Goal: Task Accomplishment & Management: Manage account settings

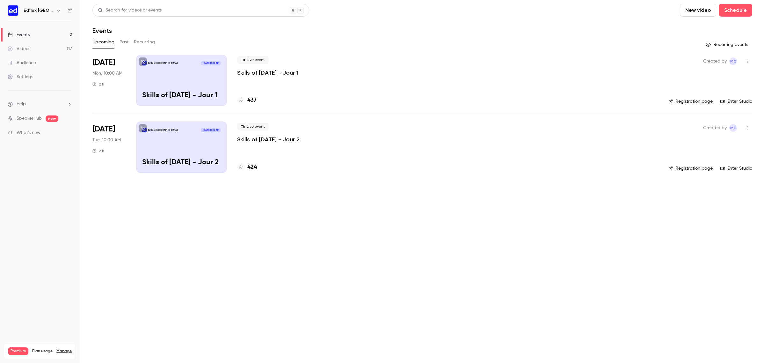
click at [242, 139] on p "Skills of [DATE] - Jour 2" at bounding box center [268, 140] width 62 height 8
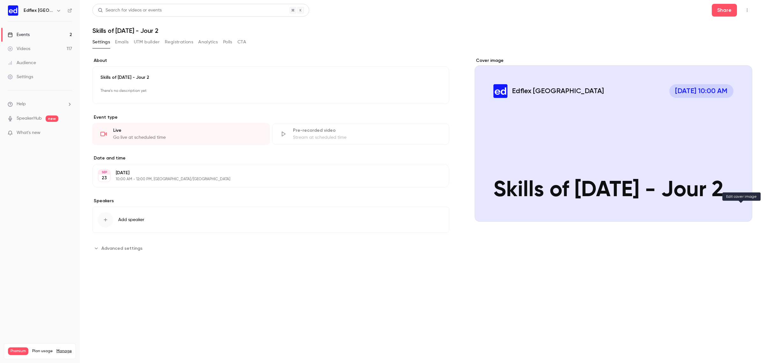
click at [747, 210] on div "Cover image" at bounding box center [741, 210] width 13 height 13
click at [0, 0] on input "Edflex [GEOGRAPHIC_DATA] [DATE] 10:00 AM Skills of [DATE] - Jour 2" at bounding box center [0, 0] width 0 height 0
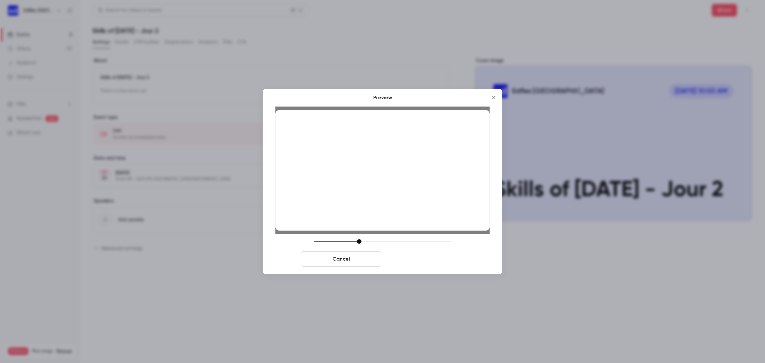
click at [424, 261] on button "Save cover" at bounding box center [424, 258] width 80 height 15
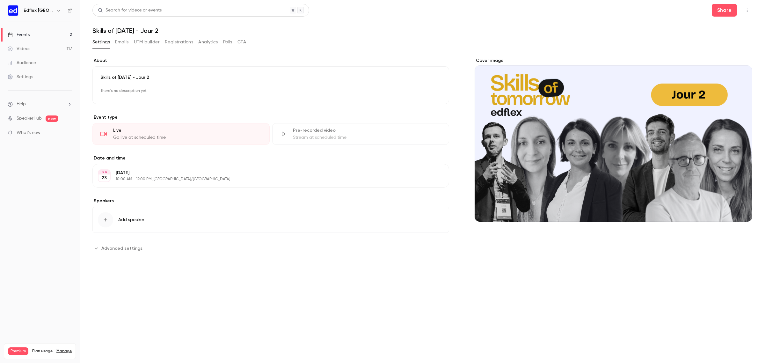
click at [55, 34] on link "Events 2" at bounding box center [40, 35] width 80 height 14
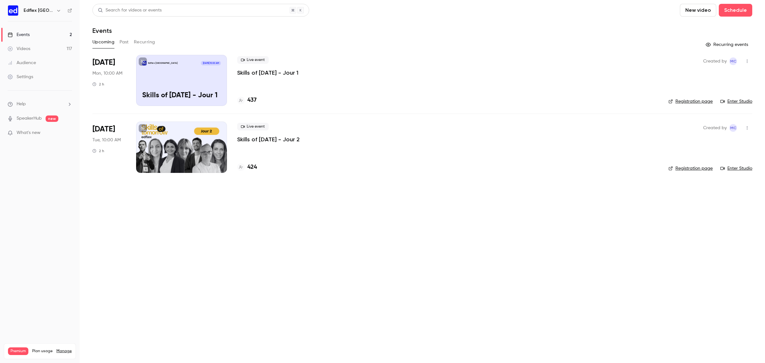
click at [187, 65] on div "Edflex [GEOGRAPHIC_DATA] [DATE] 10:00 AM" at bounding box center [181, 63] width 79 height 4
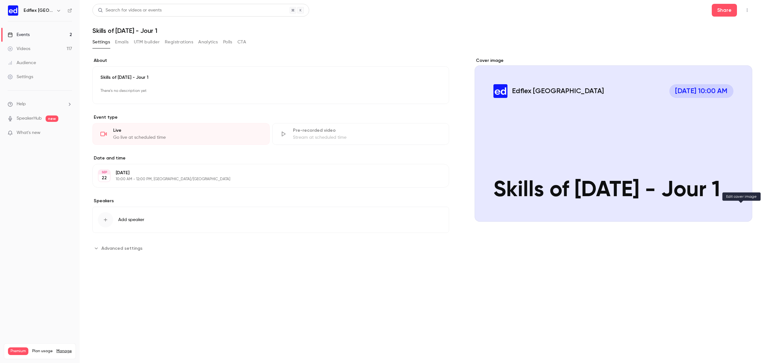
click at [741, 214] on button "Edflex [GEOGRAPHIC_DATA] [DATE] 10:00 AM Skills of [DATE] - Jour 1" at bounding box center [741, 210] width 13 height 13
click at [746, 209] on button "Edflex [GEOGRAPHIC_DATA] [DATE] 10:00 AM Skills of [DATE] - Jour 1" at bounding box center [741, 210] width 13 height 13
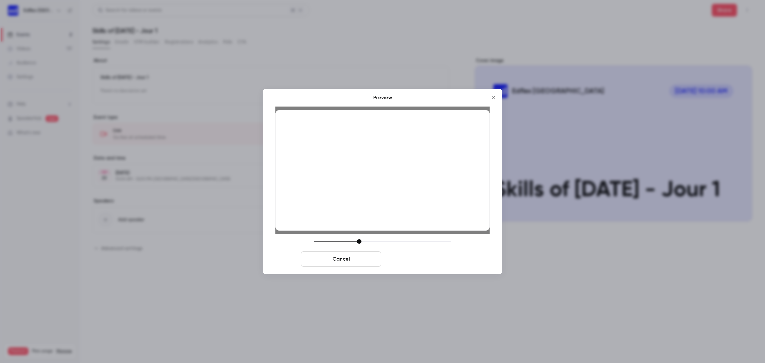
click at [422, 258] on button "Save cover" at bounding box center [424, 258] width 80 height 15
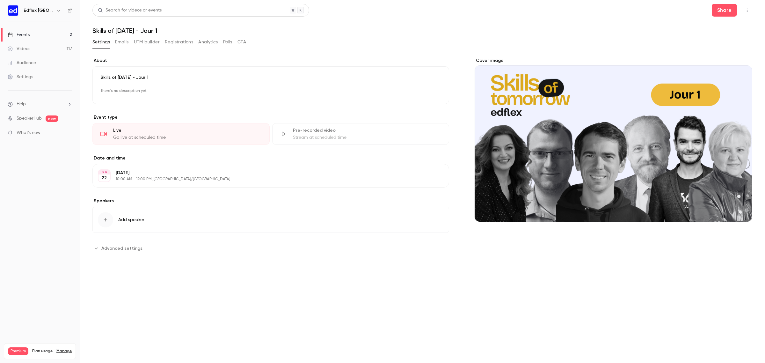
click at [56, 36] on link "Events 2" at bounding box center [40, 35] width 80 height 14
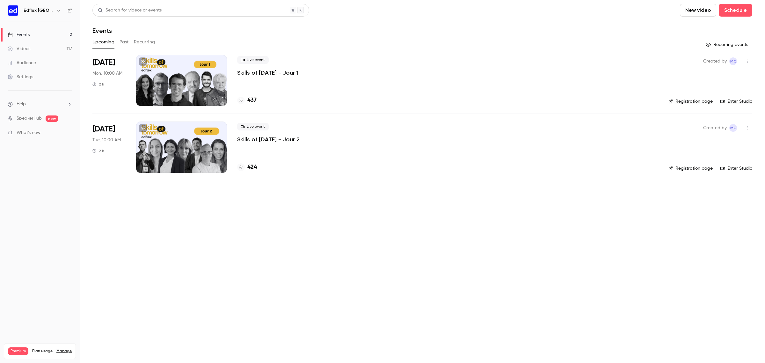
click at [127, 40] on button "Past" at bounding box center [124, 42] width 9 height 10
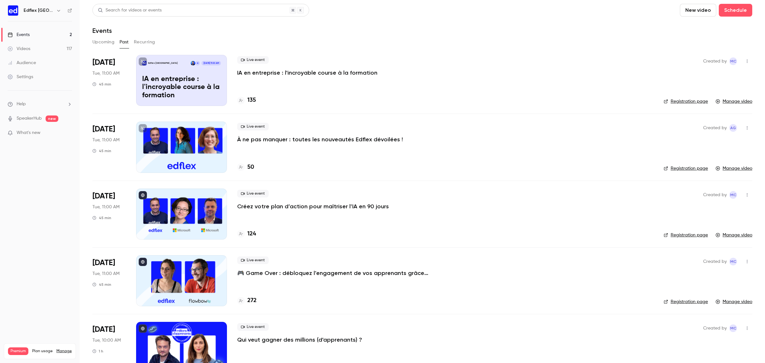
click at [143, 40] on button "Recurring" at bounding box center [144, 42] width 21 height 10
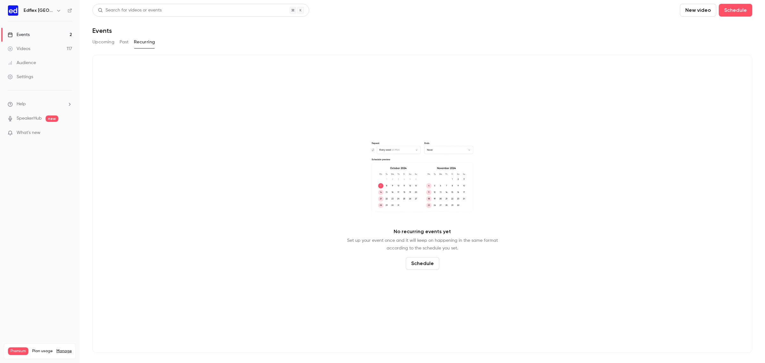
click at [96, 41] on button "Upcoming" at bounding box center [103, 42] width 22 height 10
